Goal: Check status: Check status

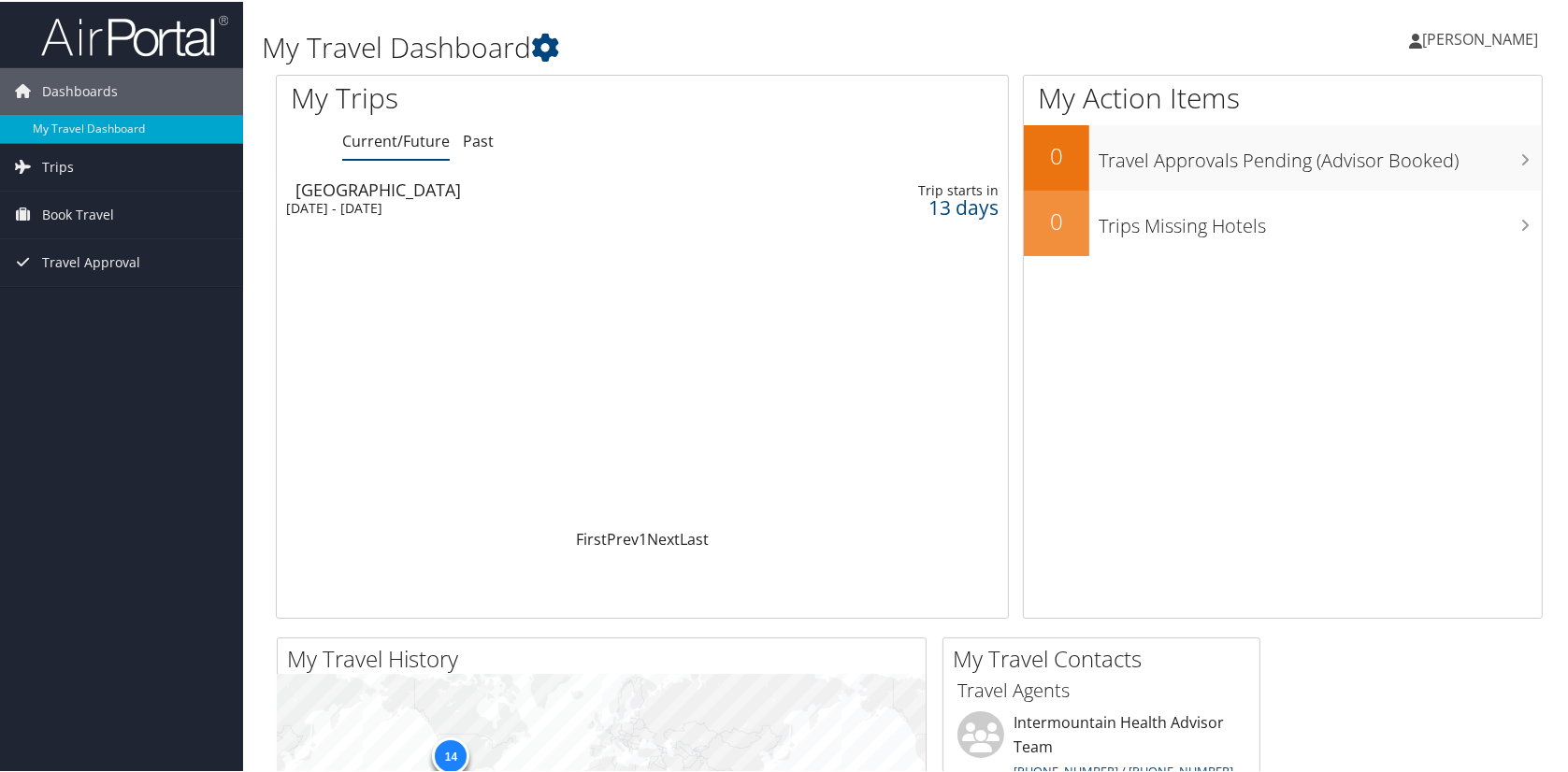
click at [943, 200] on div "13 days" at bounding box center [921, 205] width 156 height 16
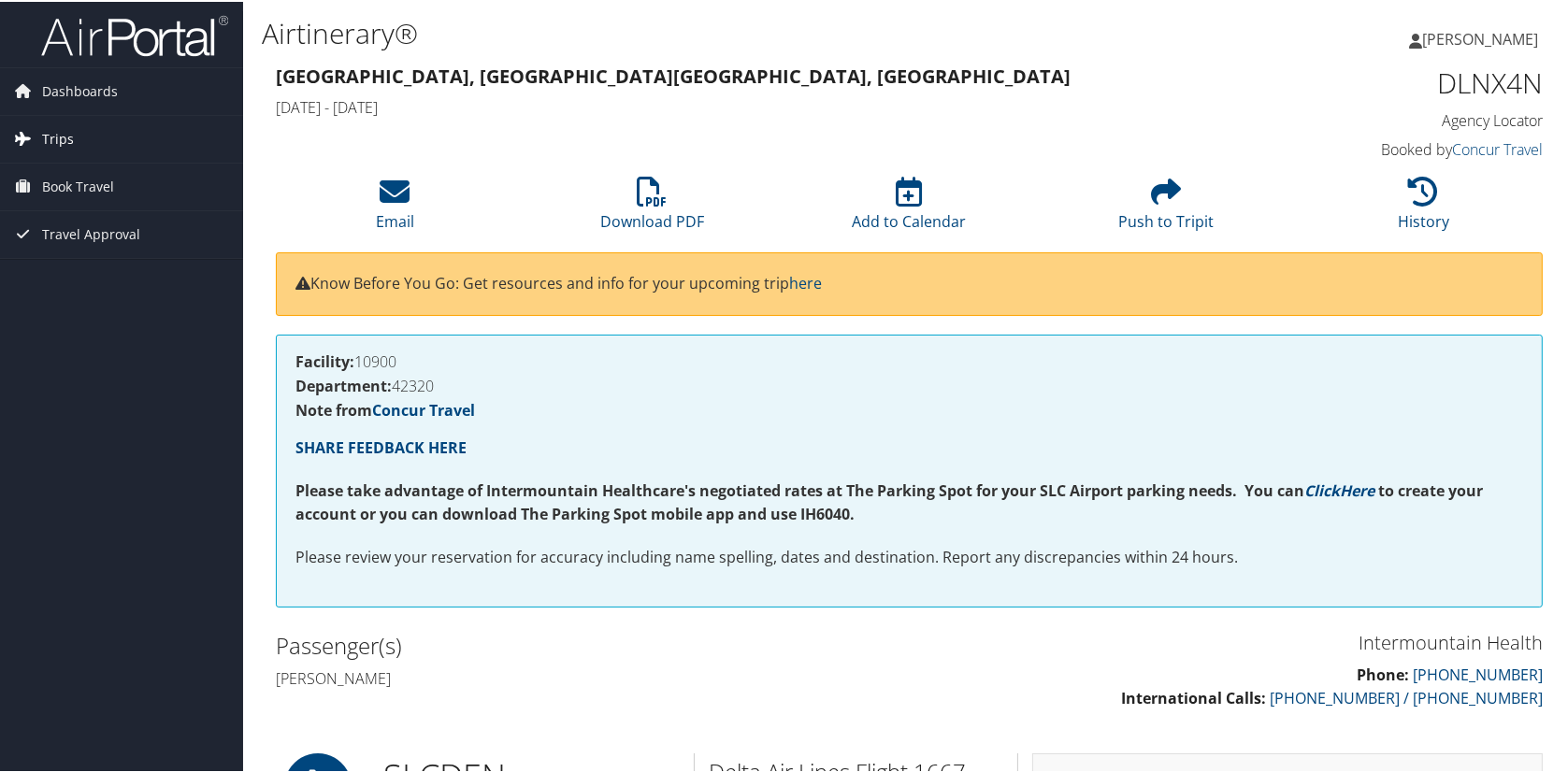
click at [44, 136] on span "Trips" at bounding box center [58, 137] width 32 height 46
click at [51, 173] on link "Current/Future Trips" at bounding box center [122, 174] width 243 height 28
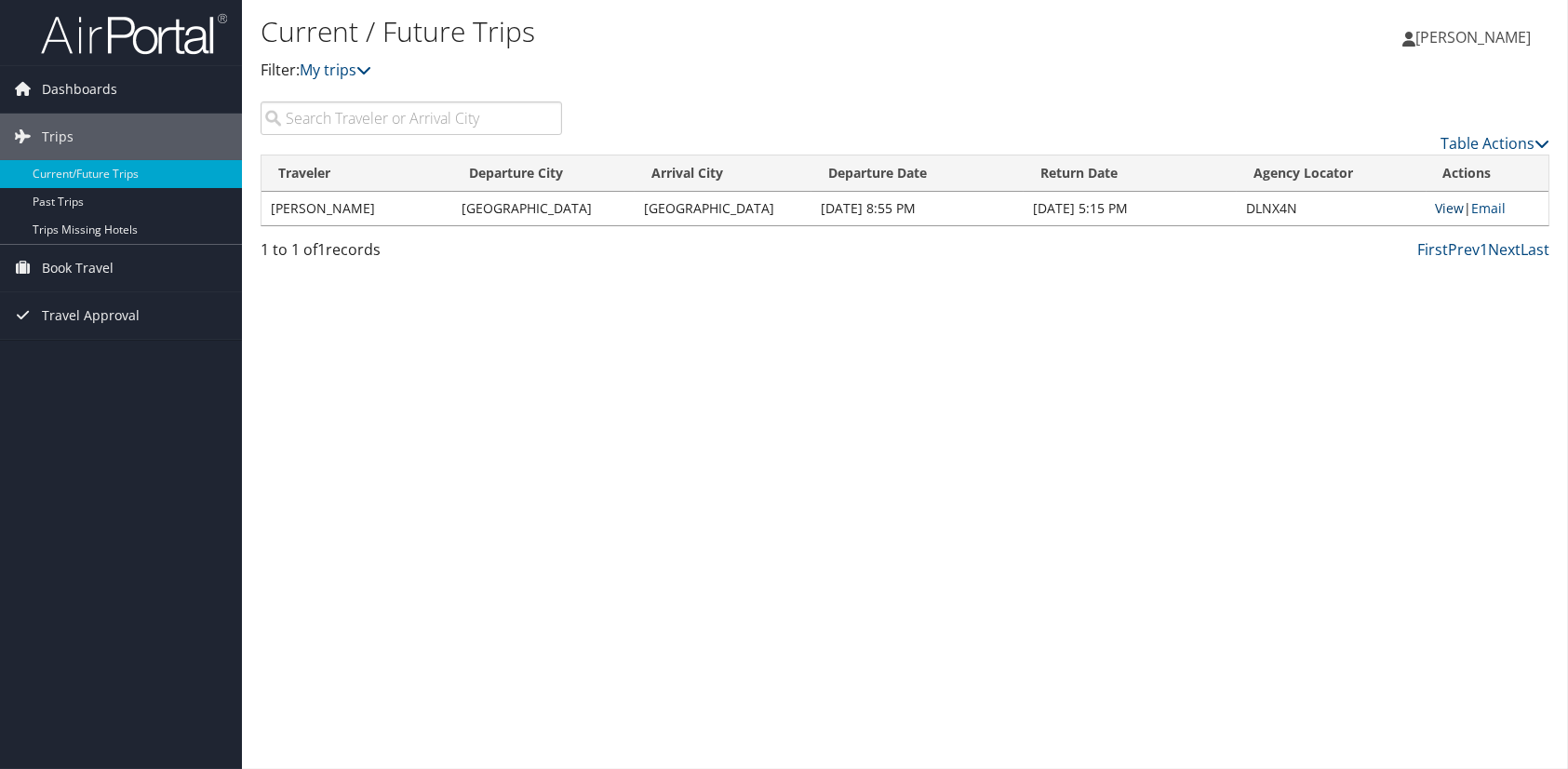
click at [1442, 203] on link "View" at bounding box center [1451, 207] width 29 height 17
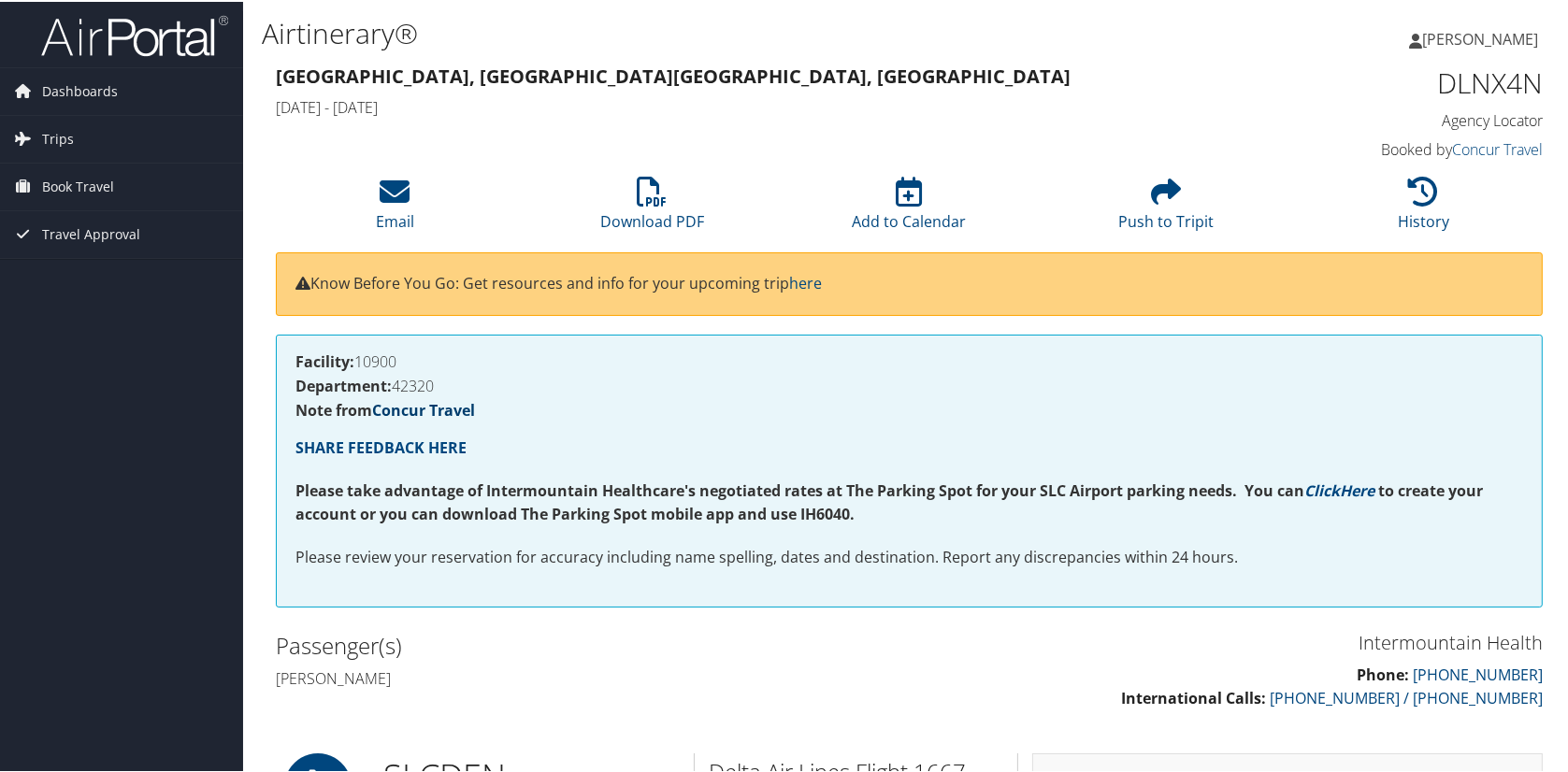
click at [422, 402] on link "Concur Travel" at bounding box center [423, 408] width 103 height 20
drag, startPoint x: 1410, startPoint y: 84, endPoint x: 1571, endPoint y: 100, distance: 161.8
click at [1567, 100] on html "Menu Dashboards ► My Travel Dashboard Trips ► Current/Future Trips Past Trips T…" at bounding box center [787, 386] width 1575 height 772
copy h1 "DLNX4N"
click at [861, 658] on div "Passenger(s) Ashley Caldwell" at bounding box center [585, 659] width 648 height 70
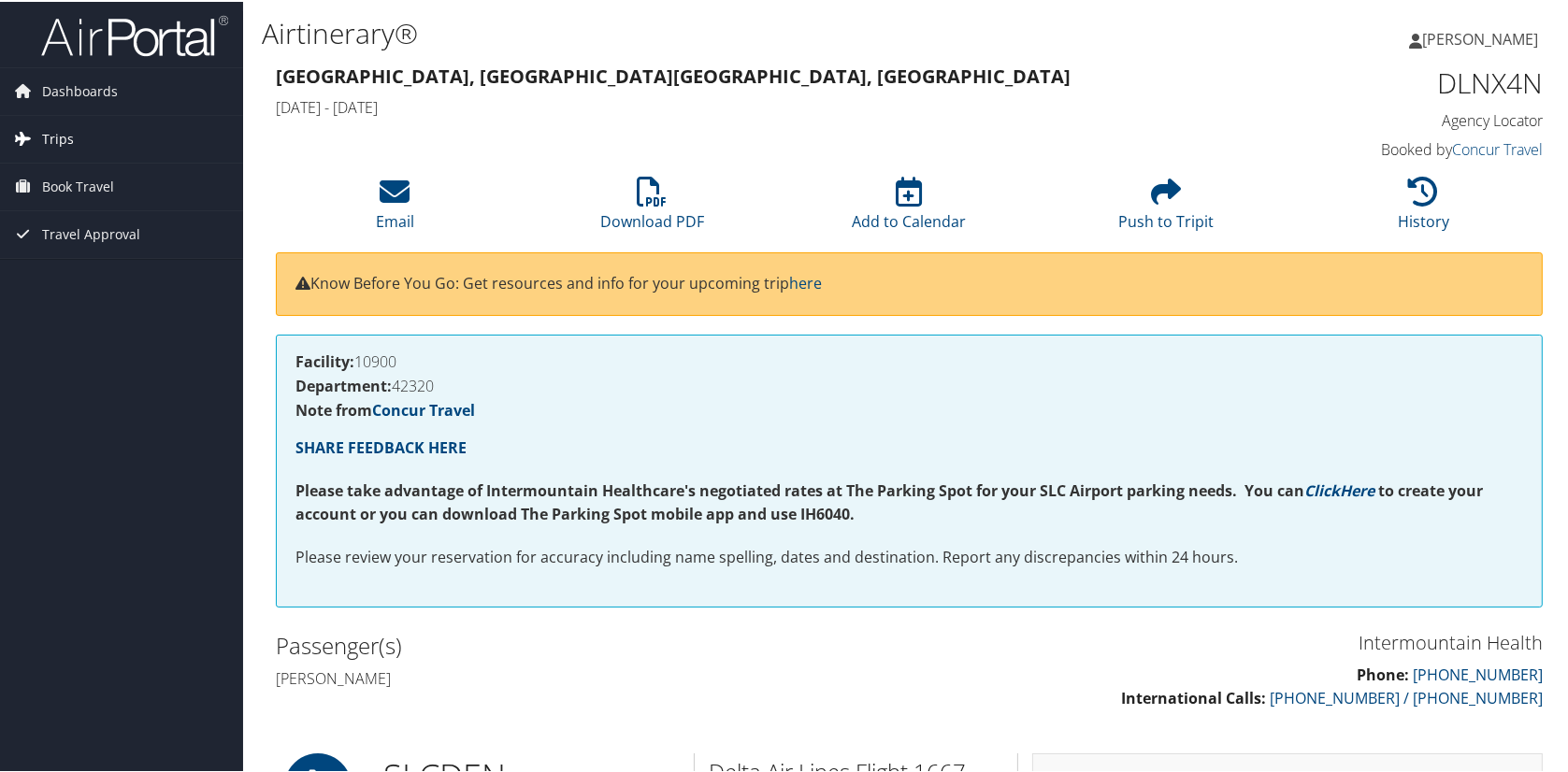
click at [79, 131] on link "Trips" at bounding box center [122, 137] width 243 height 46
click at [53, 251] on span "Book Travel" at bounding box center [78, 269] width 72 height 46
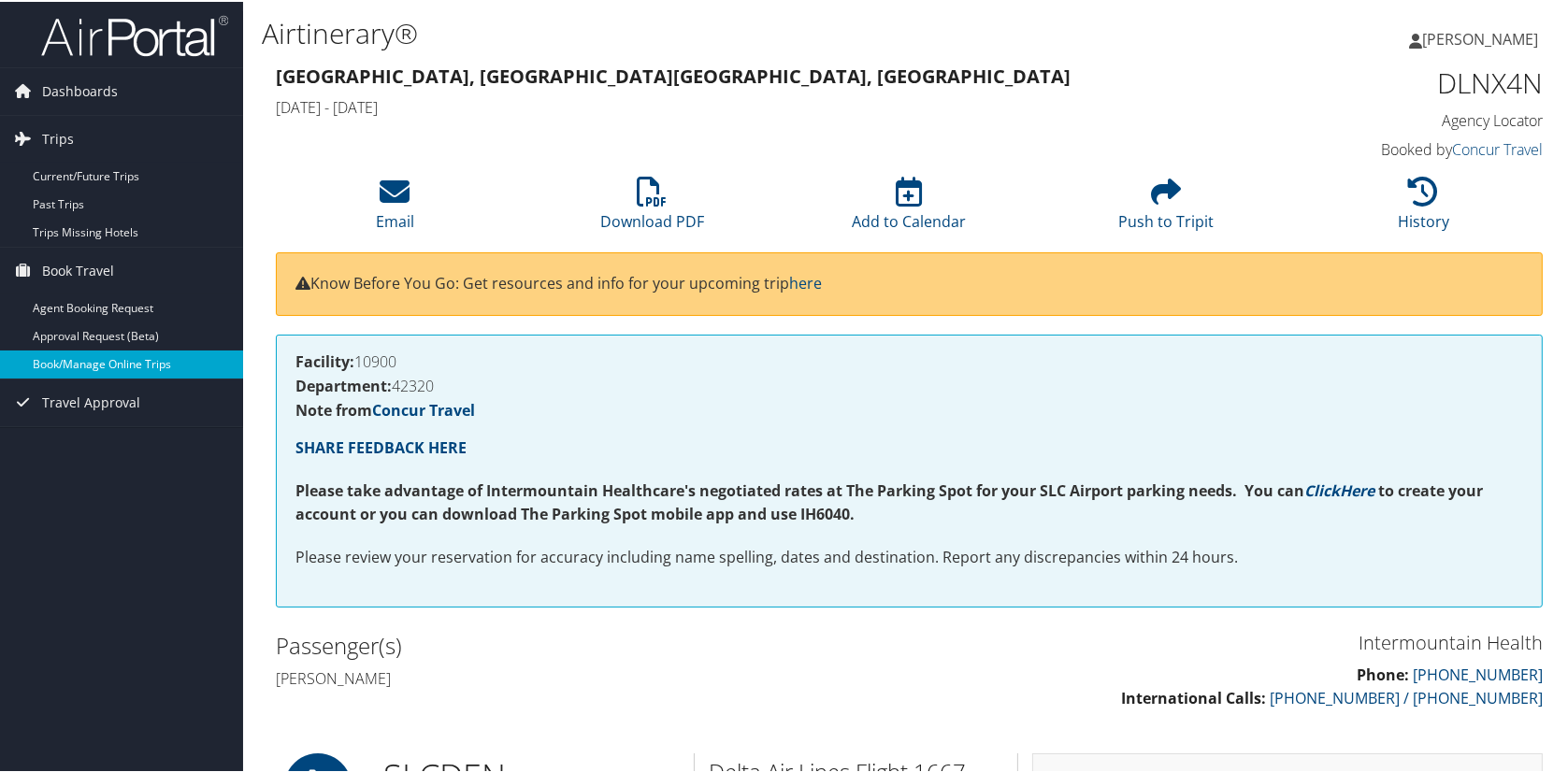
click at [77, 359] on link "Book/Manage Online Trips" at bounding box center [122, 362] width 243 height 28
click at [53, 135] on span "Trips" at bounding box center [58, 137] width 32 height 46
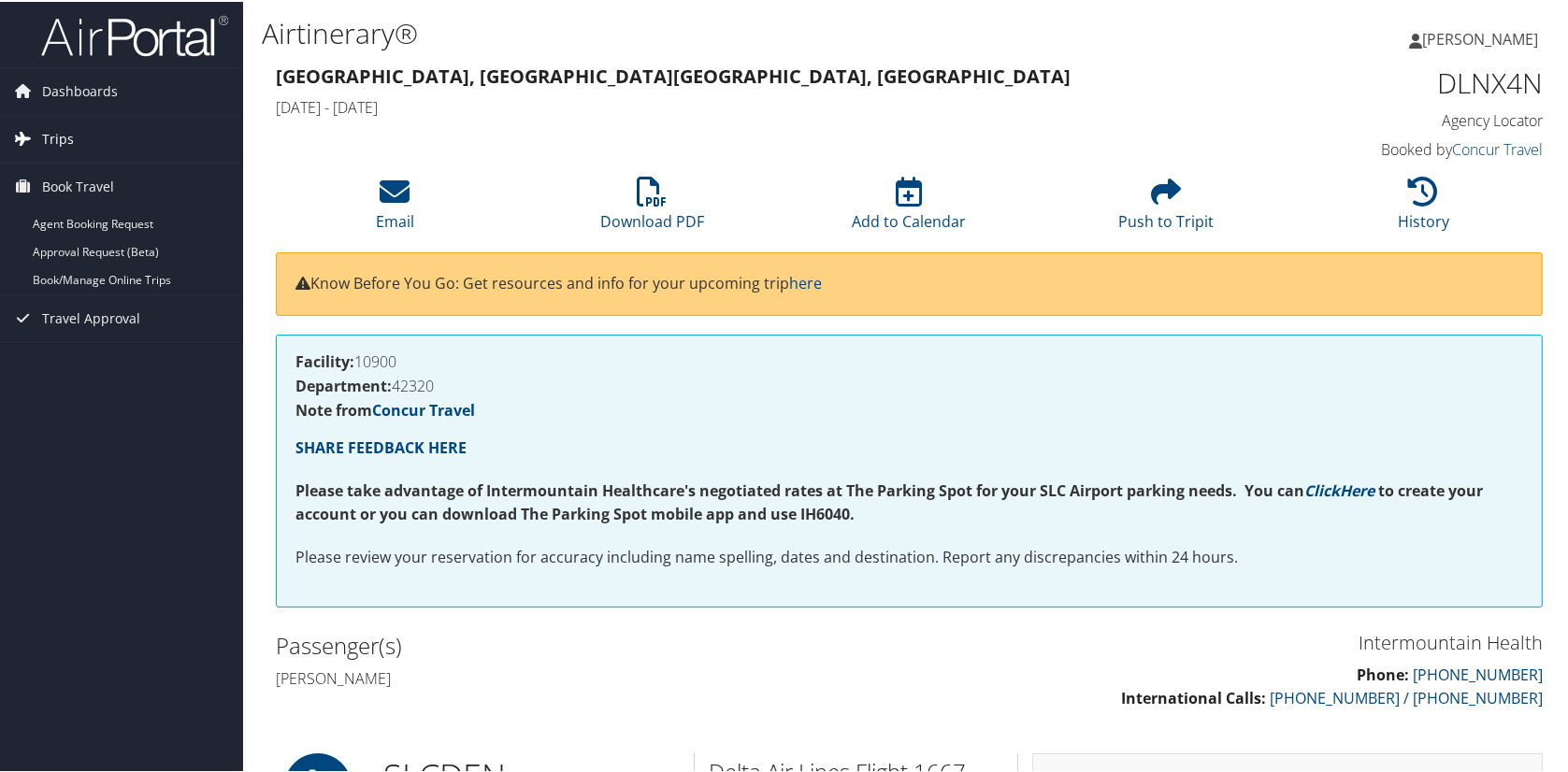
click at [57, 137] on span "Trips" at bounding box center [58, 137] width 32 height 46
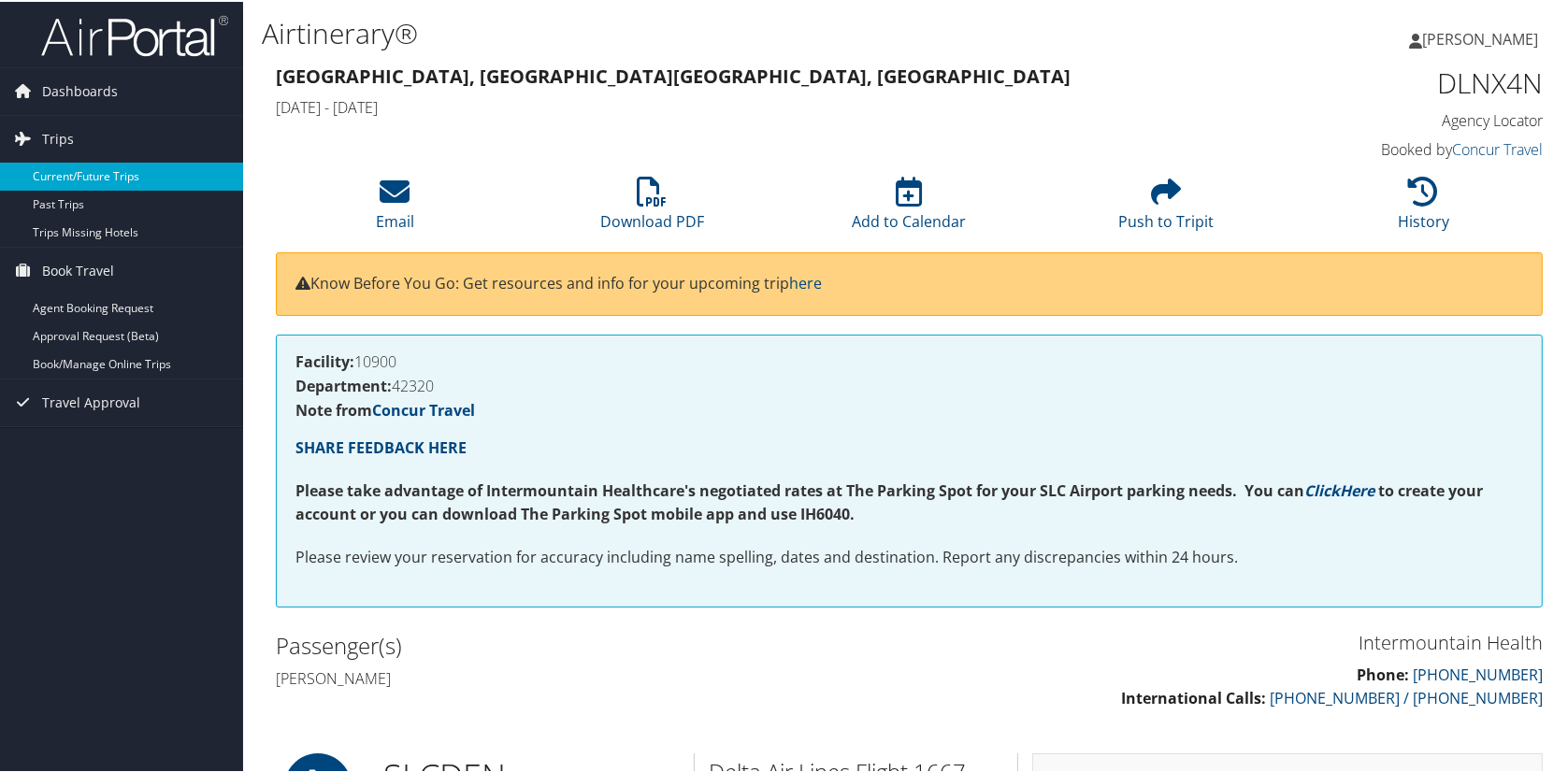
click at [57, 171] on link "Current/Future Trips" at bounding box center [122, 174] width 243 height 28
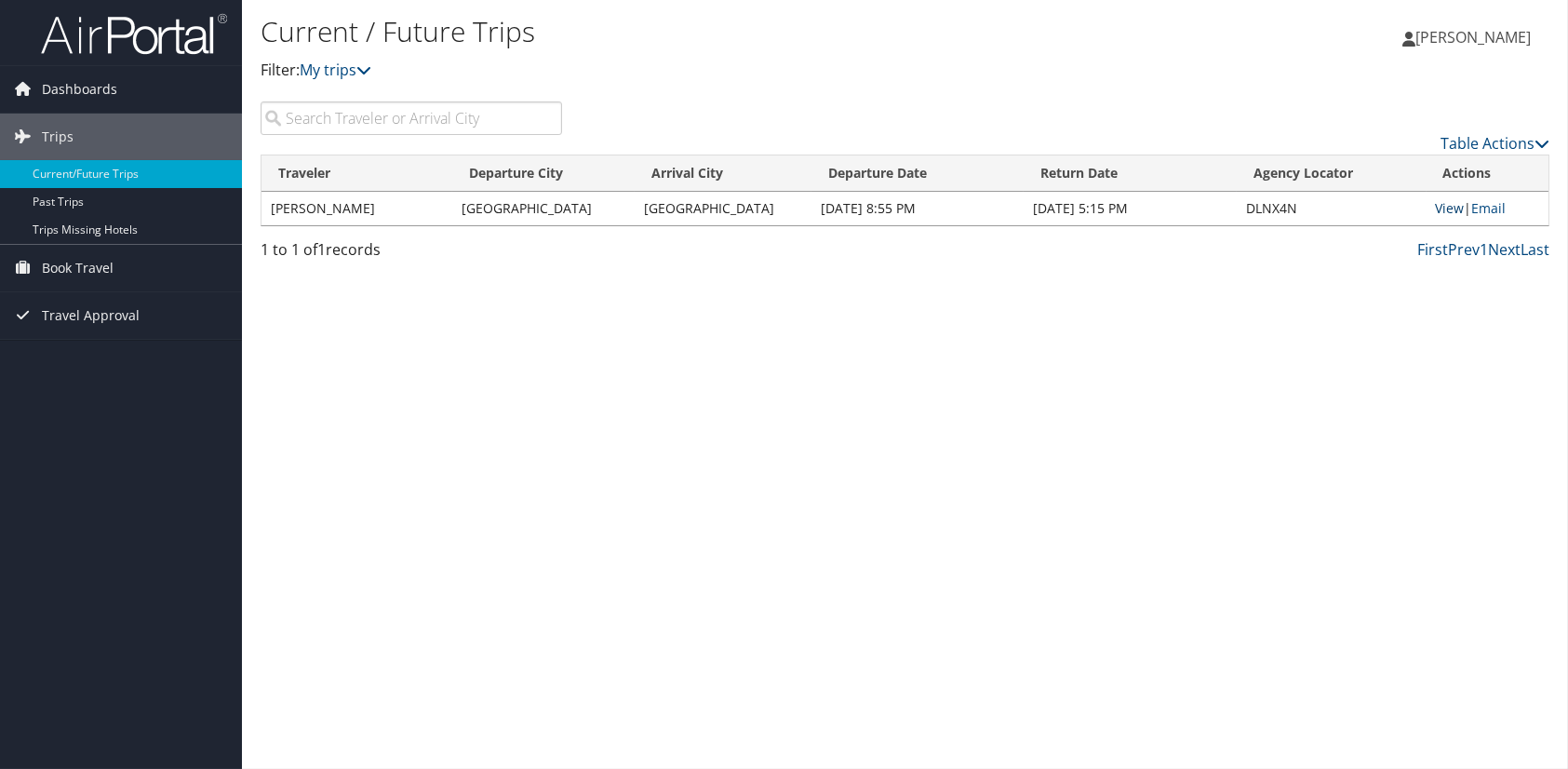
click at [1446, 211] on link "View" at bounding box center [1451, 207] width 29 height 17
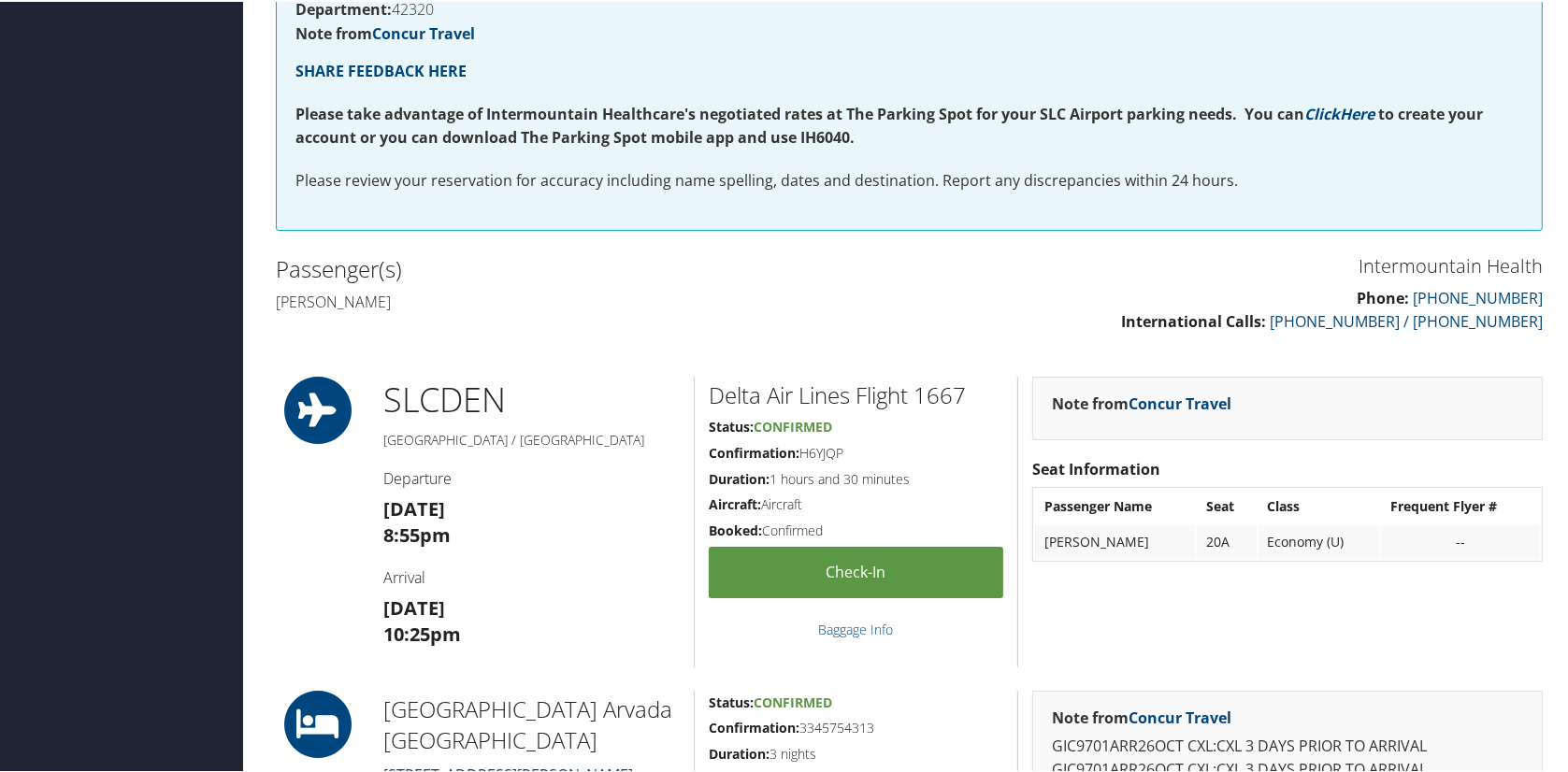
scroll to position [374, 0]
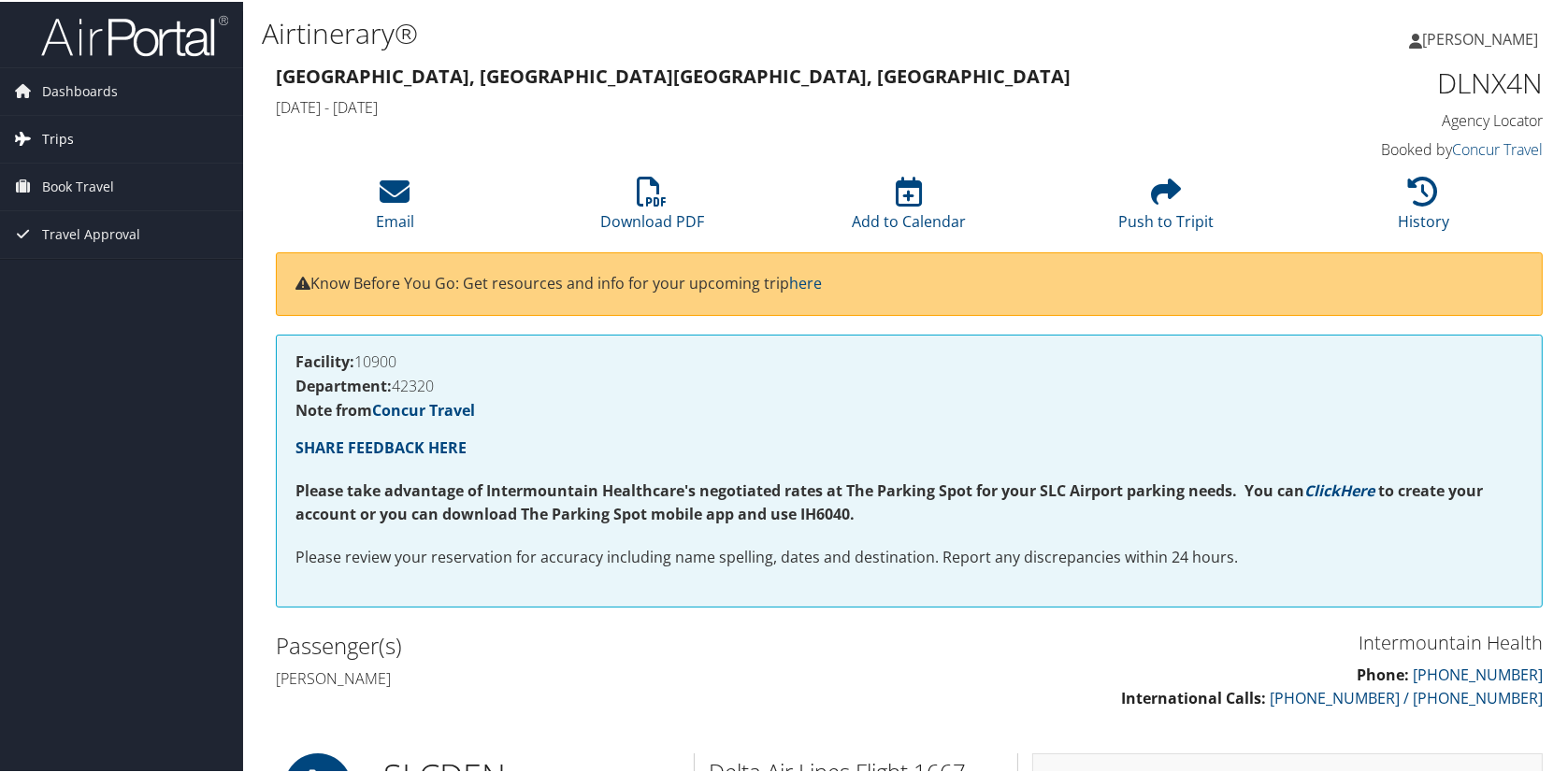
click at [53, 140] on span "Trips" at bounding box center [58, 137] width 32 height 46
click at [53, 170] on link "Current/Future Trips" at bounding box center [122, 174] width 243 height 28
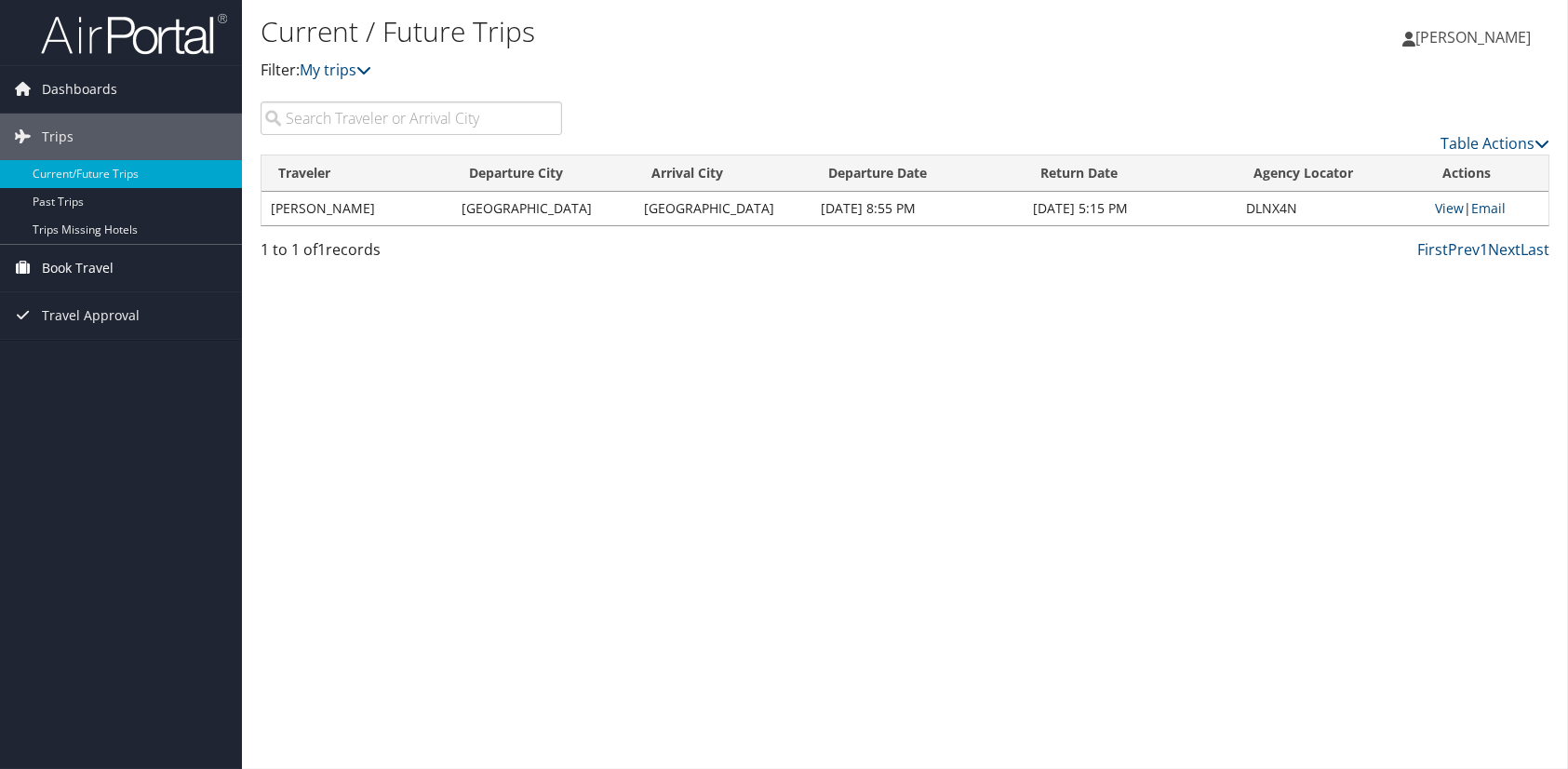
click at [55, 261] on span "Book Travel" at bounding box center [78, 268] width 72 height 46
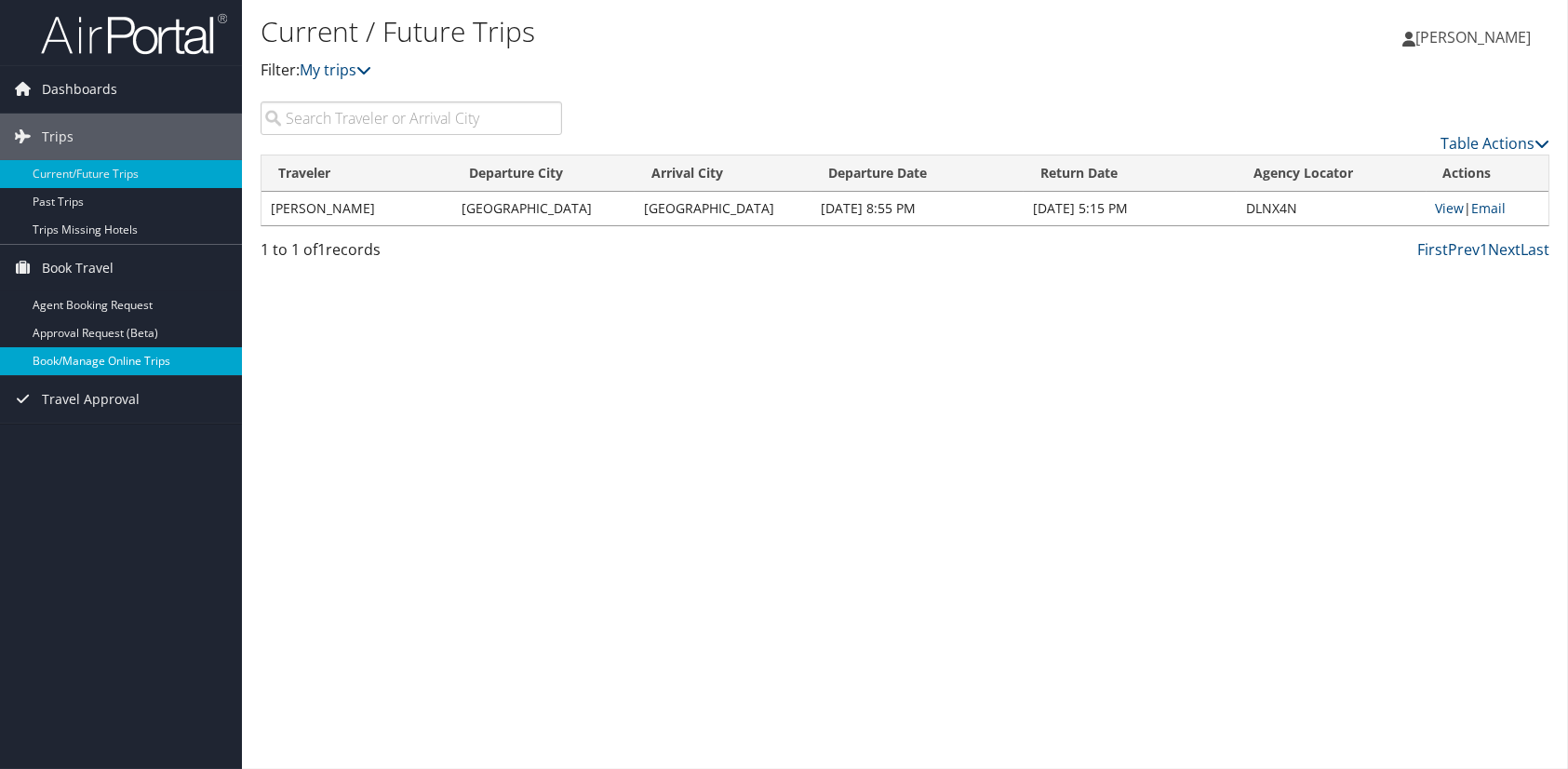
click at [60, 359] on link "Book/Manage Online Trips" at bounding box center [121, 361] width 242 height 28
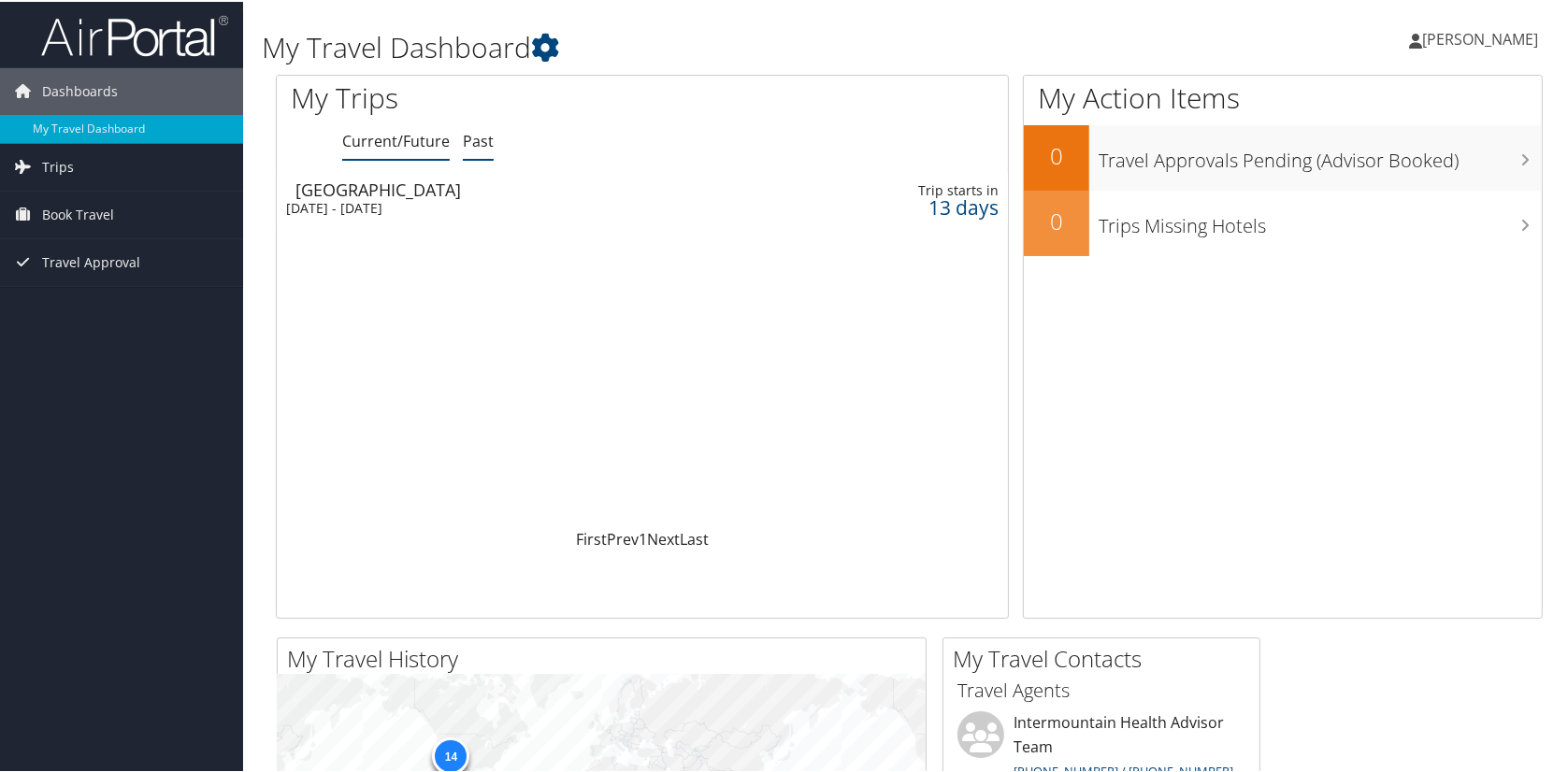
click at [476, 141] on link "Past" at bounding box center [478, 139] width 31 height 20
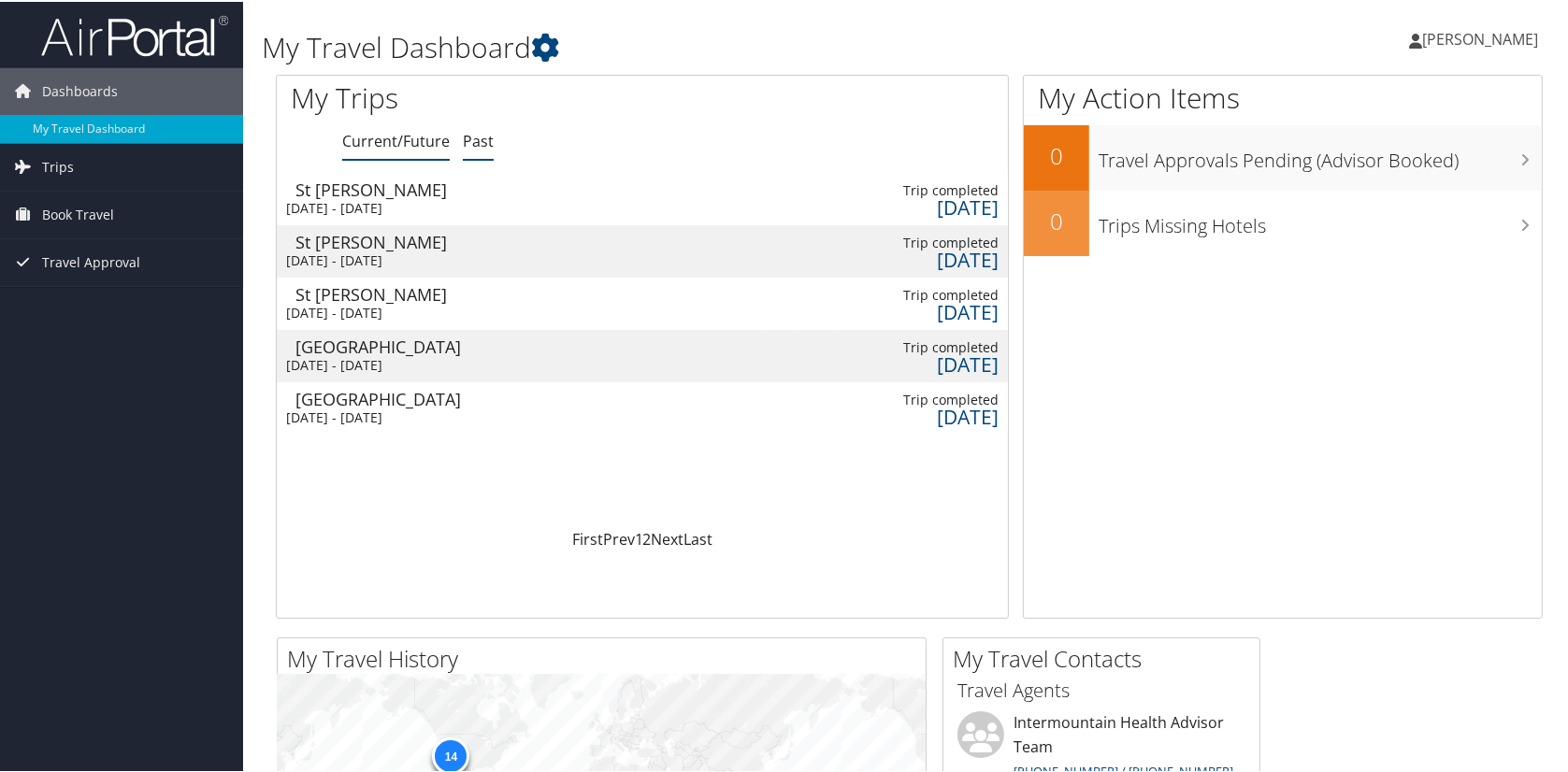
click at [384, 134] on link "Current/Future" at bounding box center [395, 139] width 107 height 20
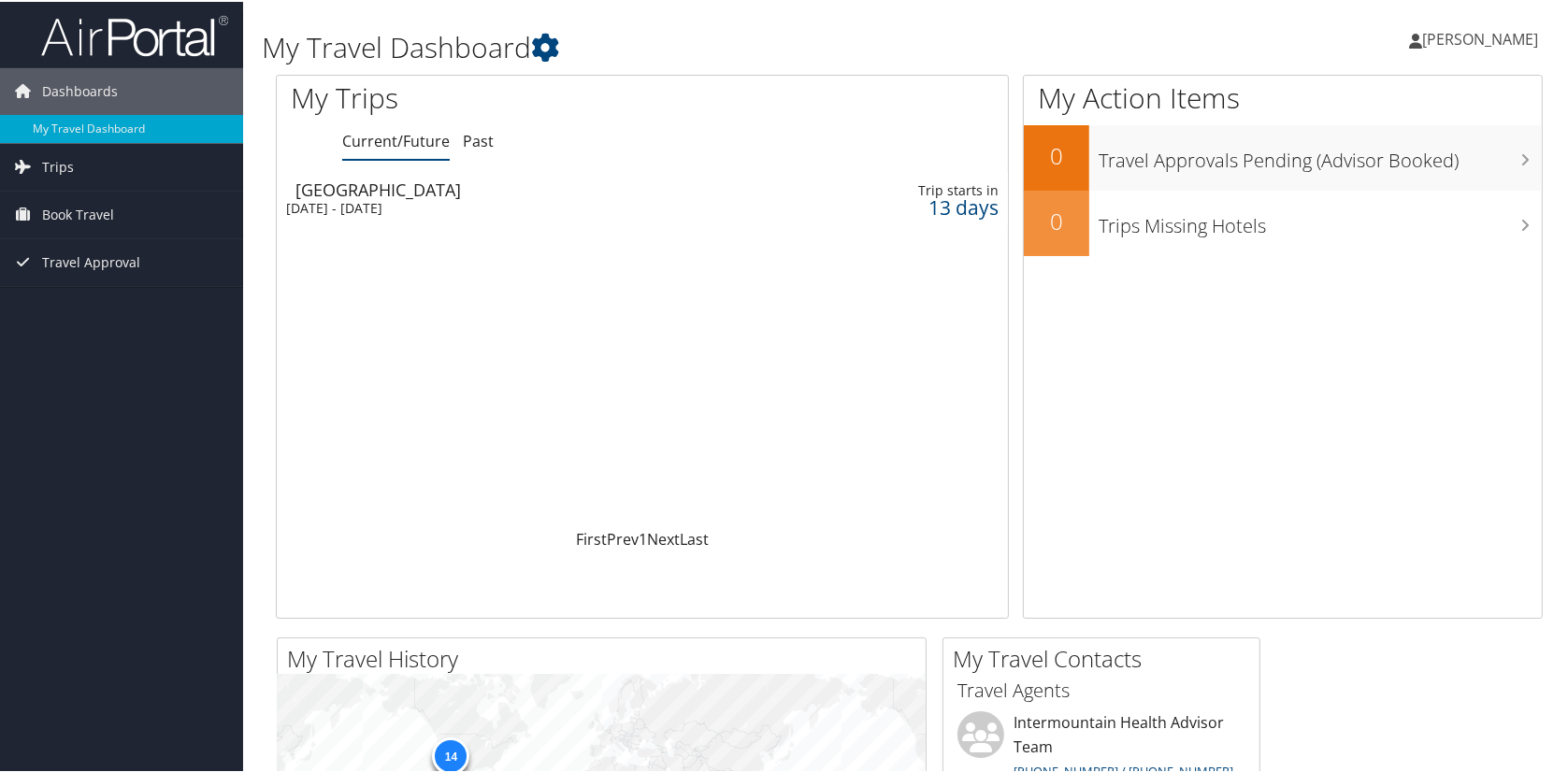
click at [403, 198] on div "[DATE] - [DATE]" at bounding box center [494, 205] width 415 height 16
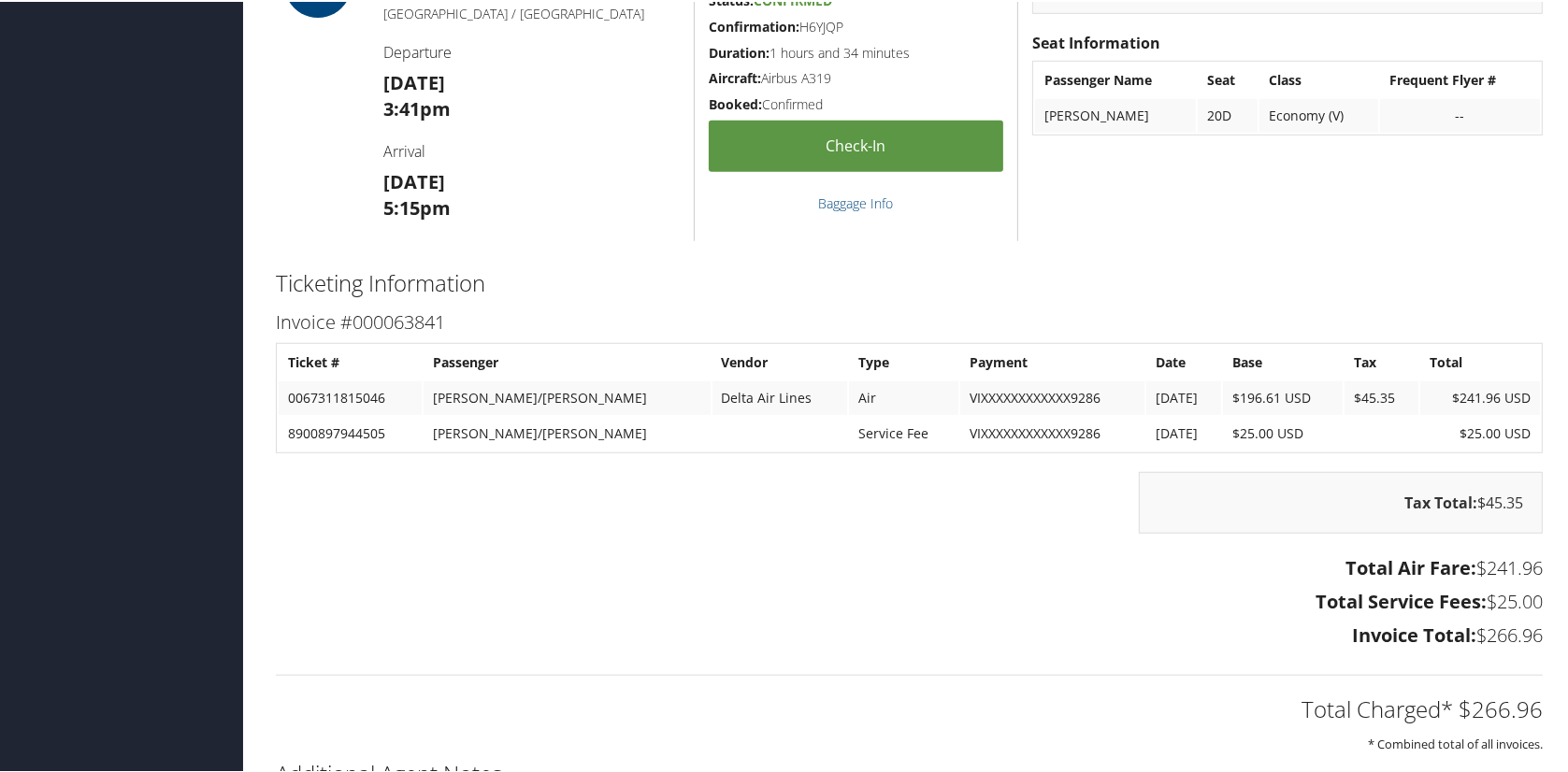
scroll to position [1495, 0]
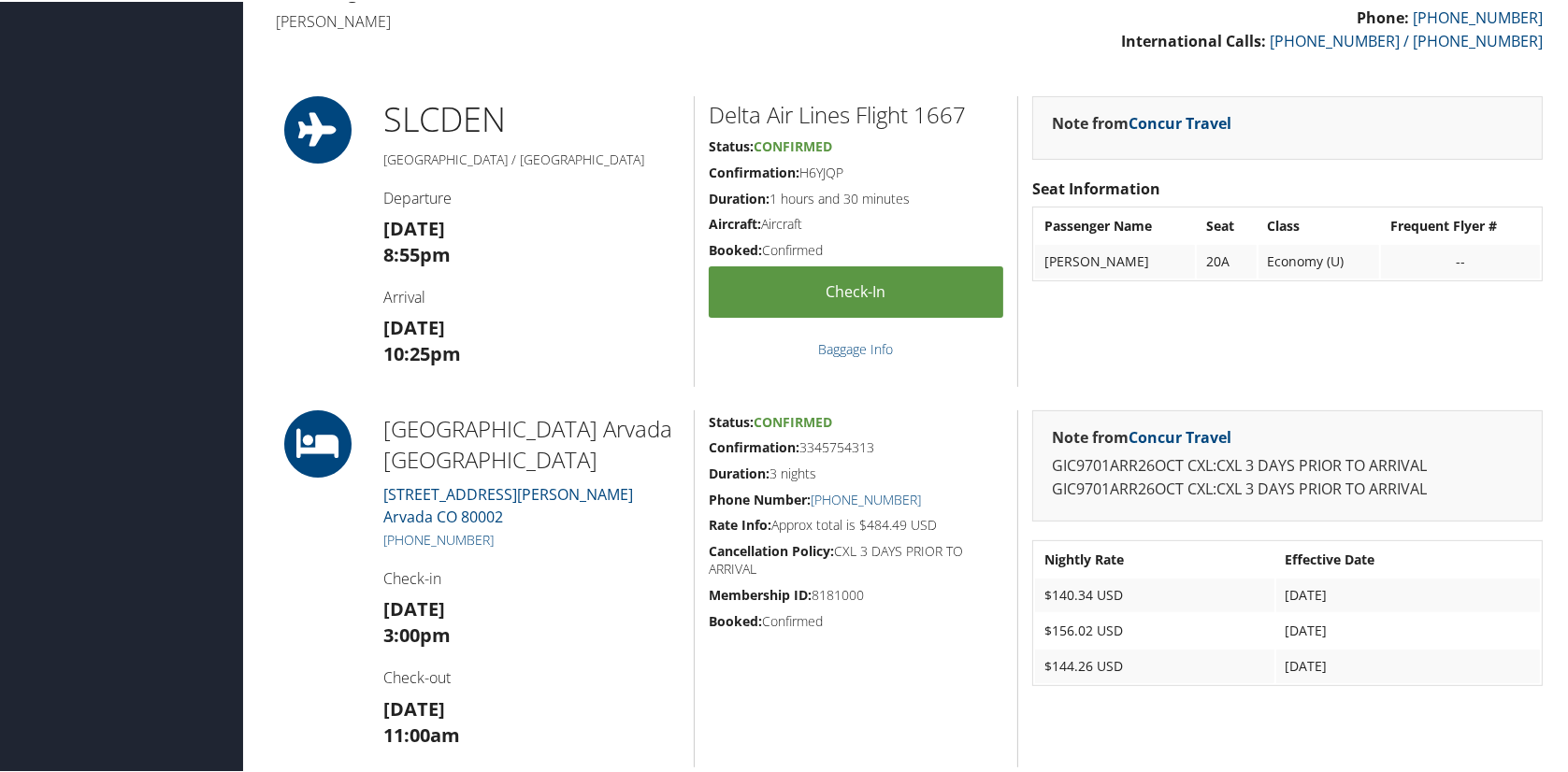
scroll to position [467, 0]
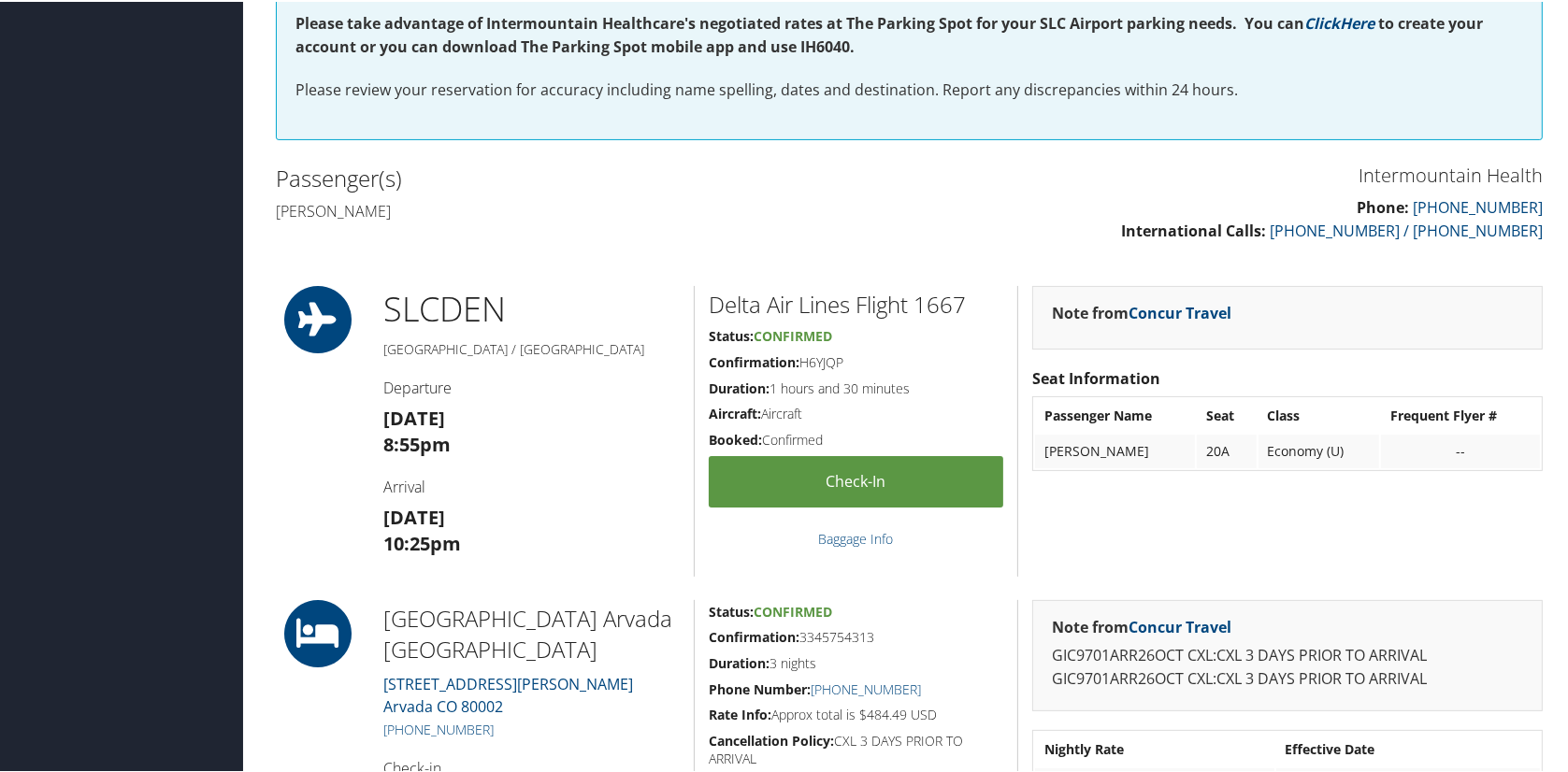
drag, startPoint x: 798, startPoint y: 359, endPoint x: 850, endPoint y: 360, distance: 52.0
click at [850, 360] on h5 "Confirmation: H6YJQP" at bounding box center [855, 359] width 294 height 18
copy h5 "H6YJQP"
click at [906, 358] on h5 "Confirmation: H6YJQP" at bounding box center [855, 359] width 294 height 18
drag, startPoint x: 802, startPoint y: 362, endPoint x: 878, endPoint y: 360, distance: 76.0
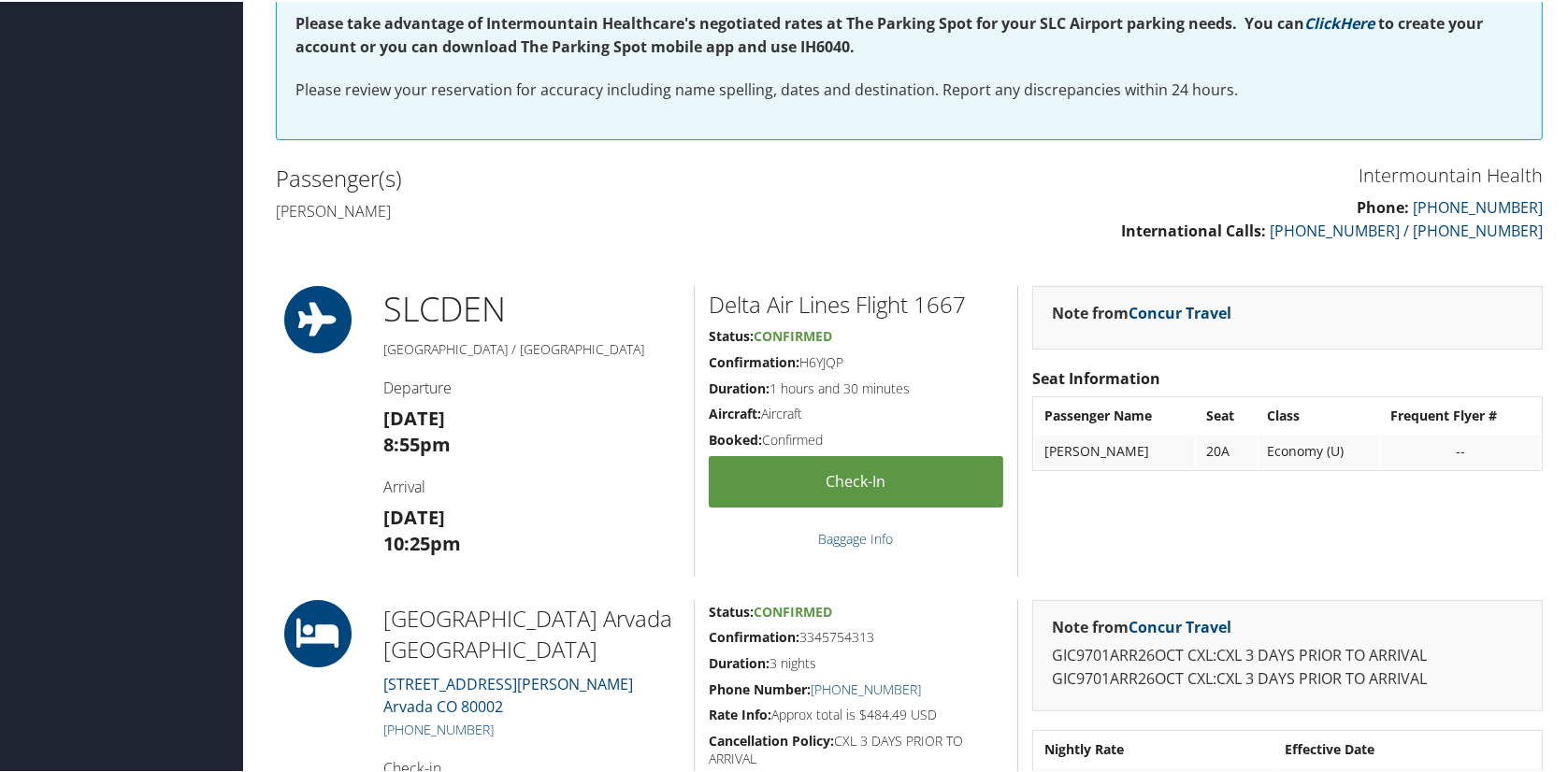
click at [878, 360] on h5 "Confirmation: H6YJQP" at bounding box center [855, 359] width 294 height 18
copy h5 "H6YJQP"
drag, startPoint x: 939, startPoint y: 390, endPoint x: 894, endPoint y: 386, distance: 45.2
click at [937, 390] on h5 "Duration: 1 hours and 30 minutes" at bounding box center [855, 386] width 294 height 18
drag, startPoint x: 798, startPoint y: 359, endPoint x: 866, endPoint y: 359, distance: 68.0
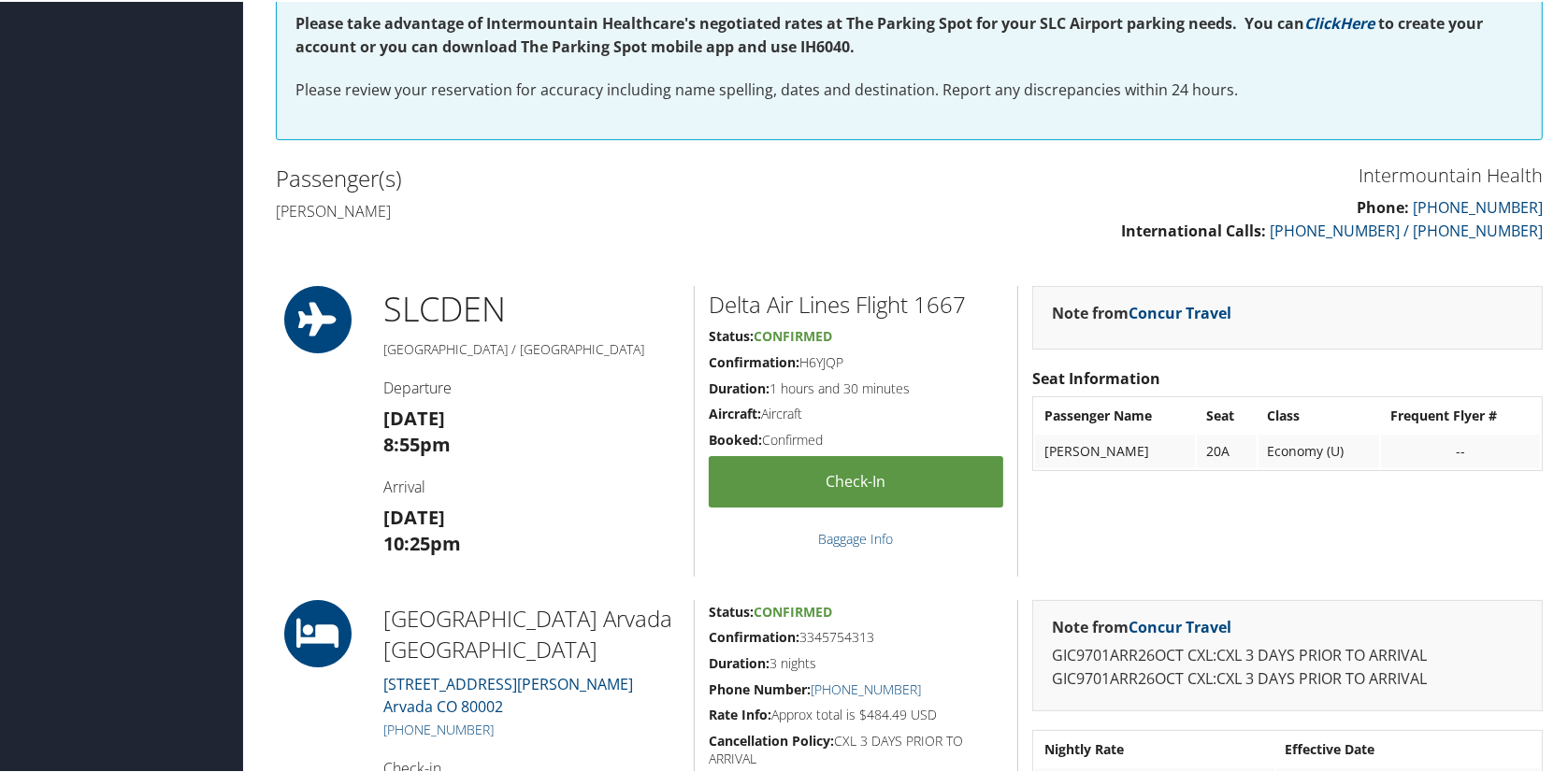
click at [866, 359] on h5 "Confirmation: H6YJQP" at bounding box center [855, 359] width 294 height 18
copy h5 "H6YJQP"
click at [890, 363] on h5 "Confirmation: H6YJQP" at bounding box center [855, 359] width 294 height 18
drag, startPoint x: 852, startPoint y: 366, endPoint x: 806, endPoint y: 359, distance: 46.5
click at [805, 359] on div "Delta Air Lines Flight 1667 Status: Confirmed Confirmation: H6YJQP Duration: 1 …" at bounding box center [854, 429] width 323 height 290
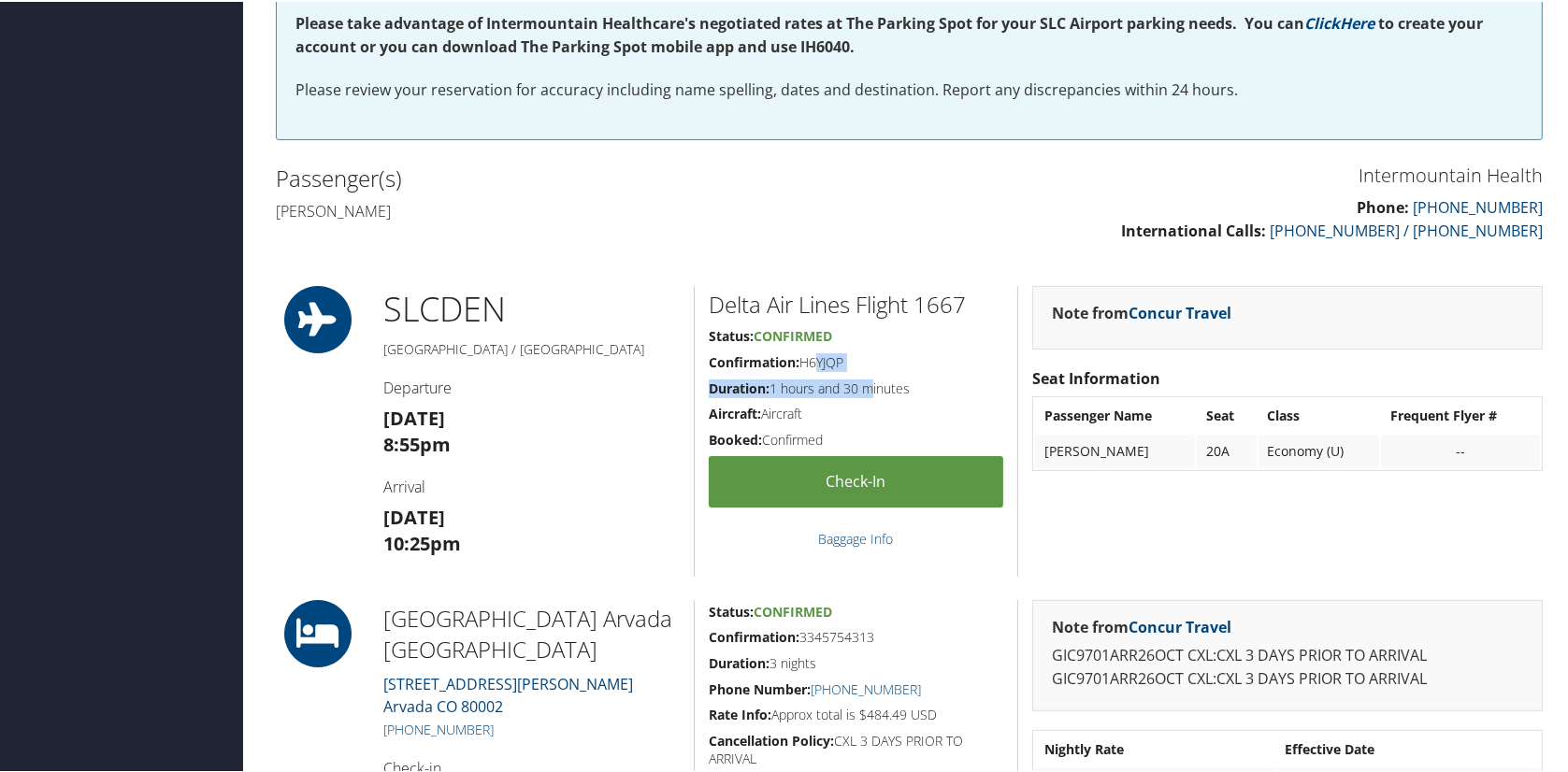
click at [894, 346] on div "Delta Air Lines Flight 1667 Status: Confirmed Confirmation: H6YJQP Duration: 1 …" at bounding box center [854, 429] width 323 height 290
drag, startPoint x: 846, startPoint y: 359, endPoint x: 798, endPoint y: 354, distance: 48.3
click at [798, 354] on h5 "Confirmation: H6YJQP" at bounding box center [855, 359] width 294 height 18
copy h5 "H6YJQP"
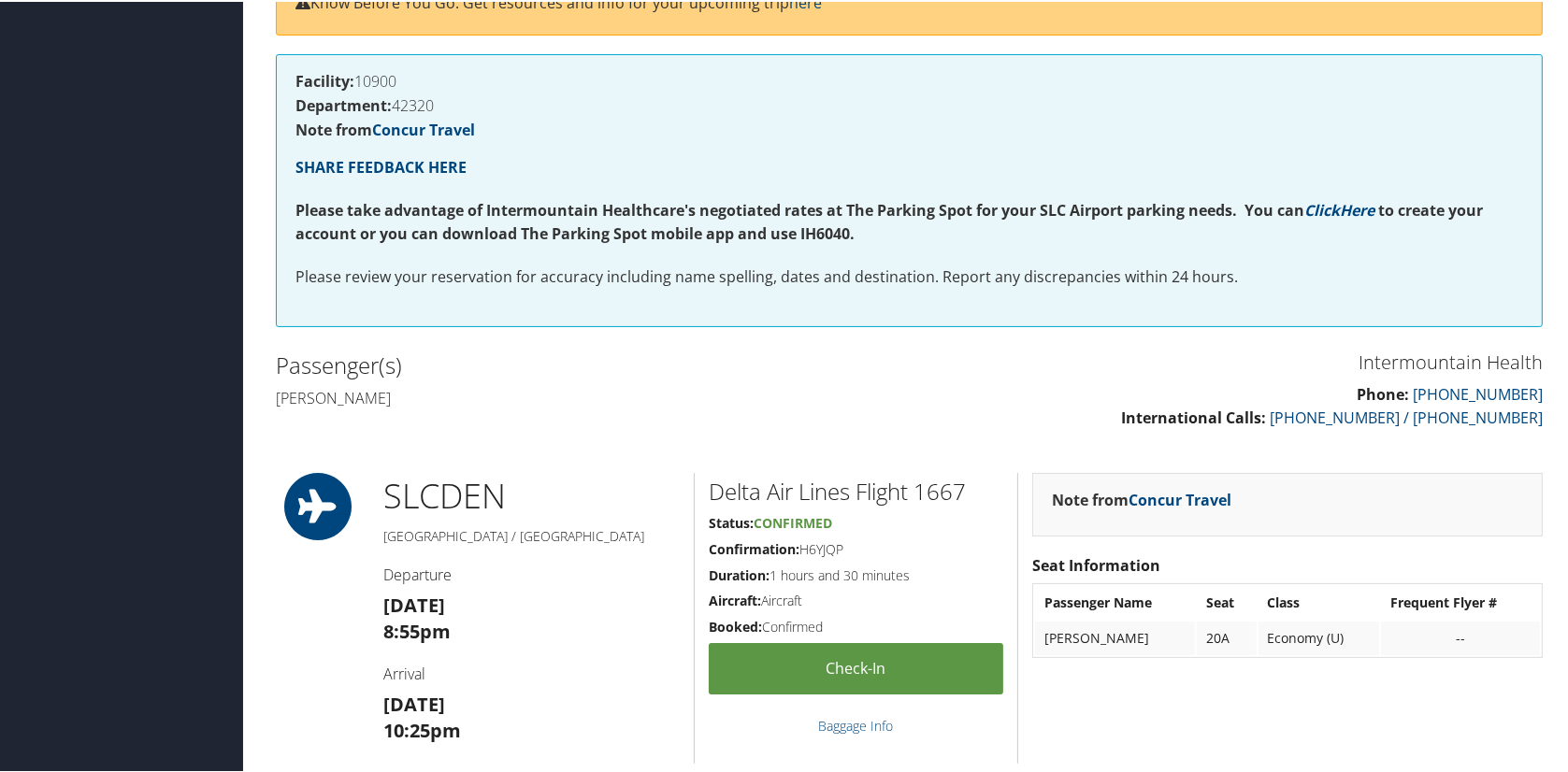
scroll to position [0, 0]
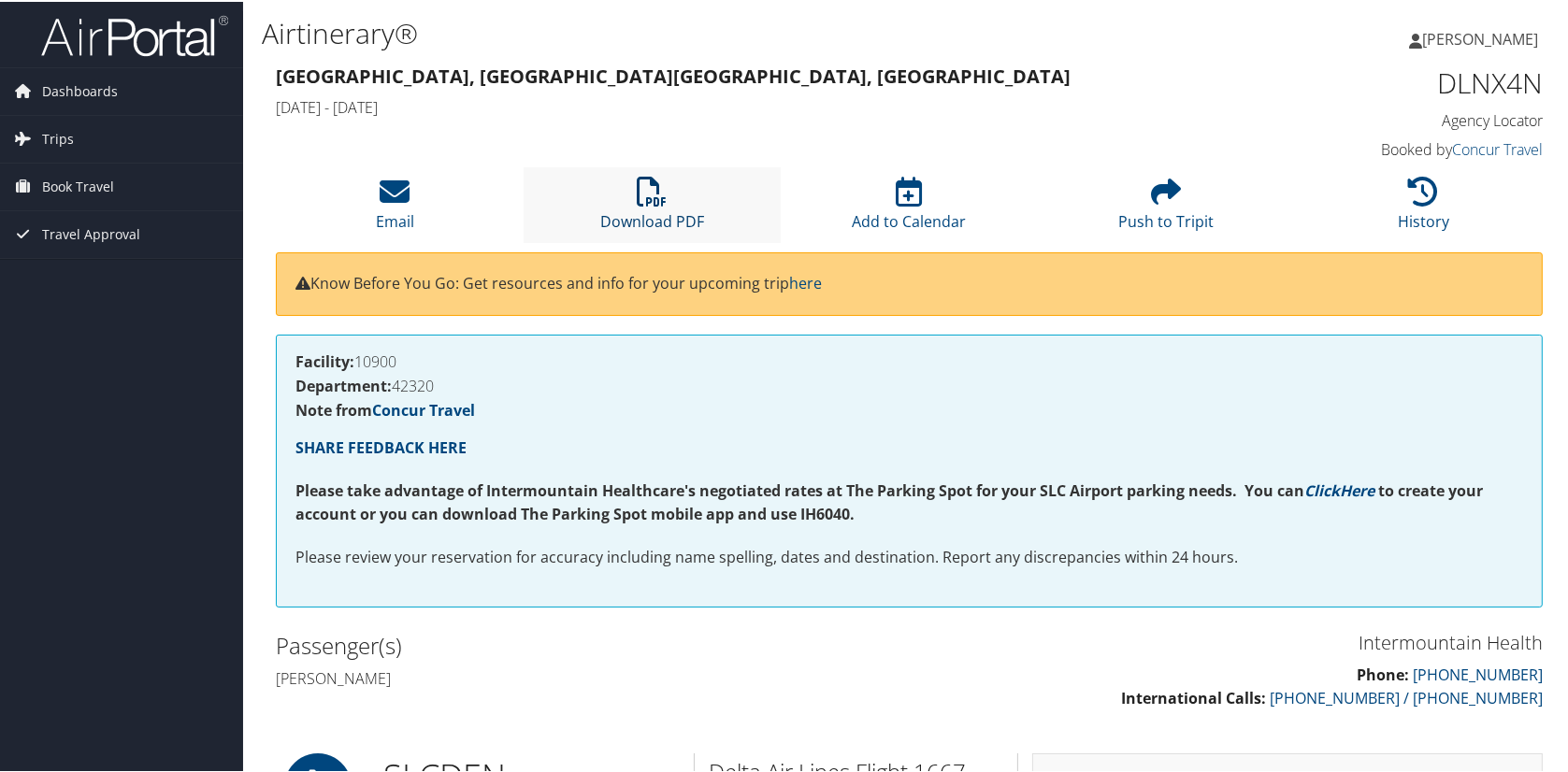
click at [655, 188] on icon at bounding box center [652, 189] width 30 height 30
